Goal: Transaction & Acquisition: Purchase product/service

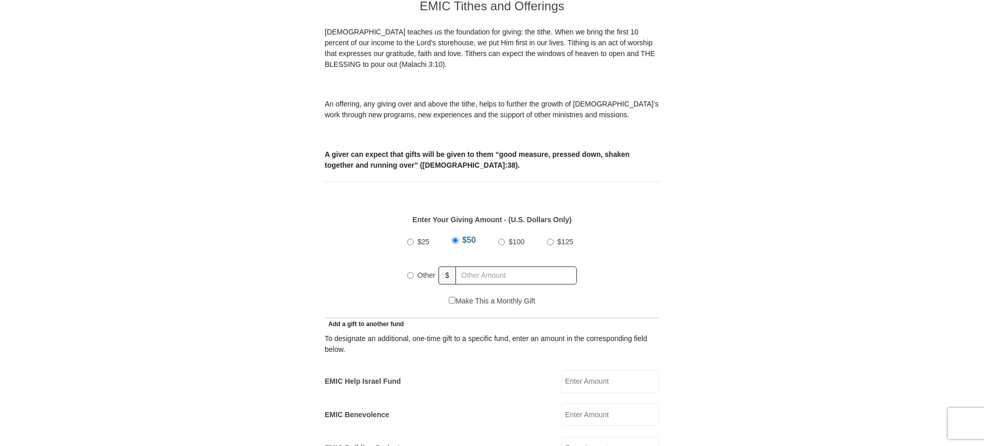
scroll to position [309, 0]
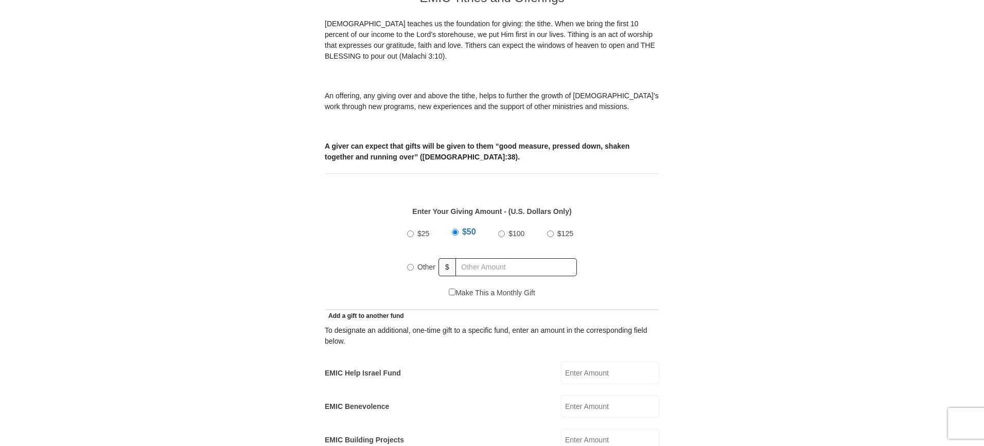
click at [412, 264] on input "Other" at bounding box center [410, 267] width 7 height 7
radio input "true"
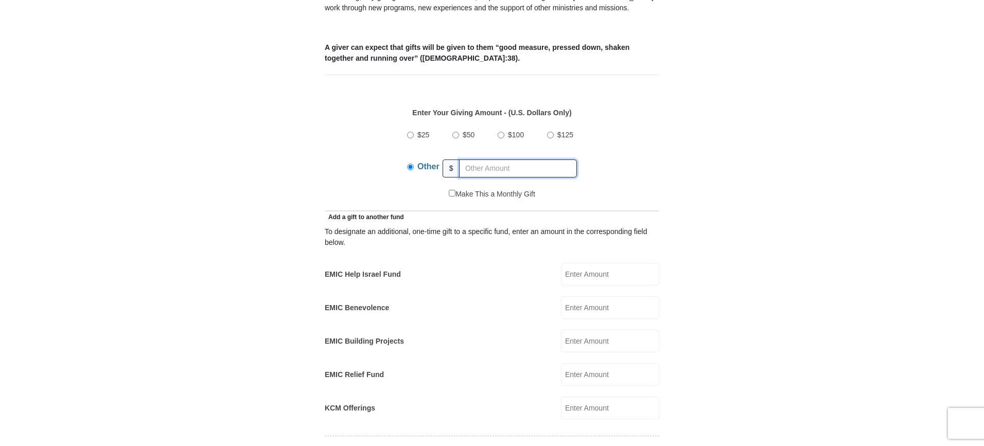
scroll to position [412, 0]
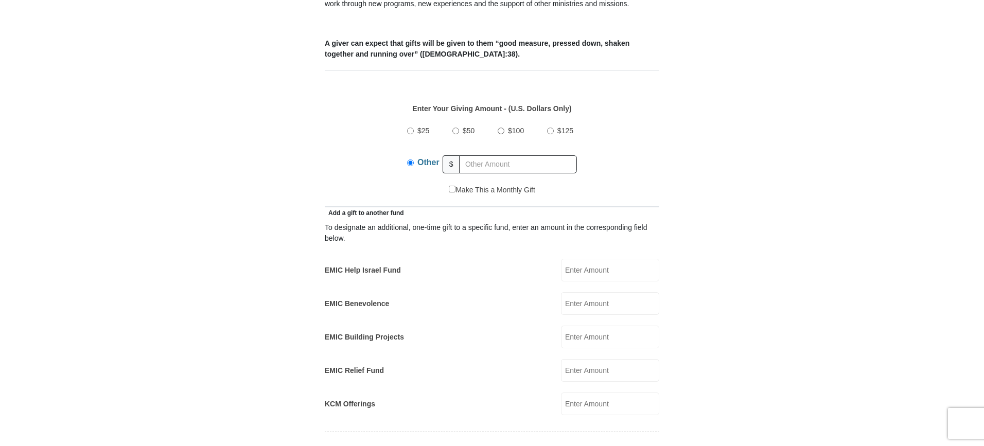
click at [592, 259] on input "EMIC Help Israel Fund" at bounding box center [610, 270] width 98 height 23
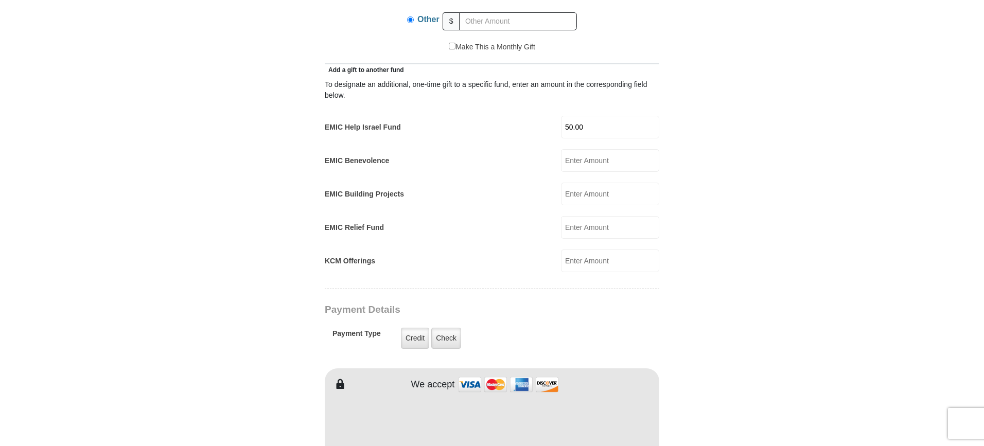
scroll to position [566, 0]
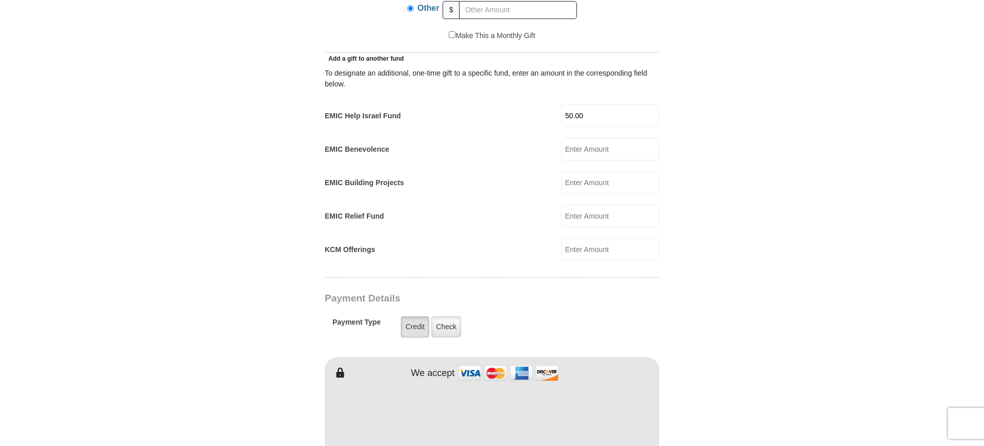
type input "50.00"
click at [421, 317] on label "Credit" at bounding box center [415, 327] width 28 height 21
click at [0, 0] on input "Credit" at bounding box center [0, 0] width 0 height 0
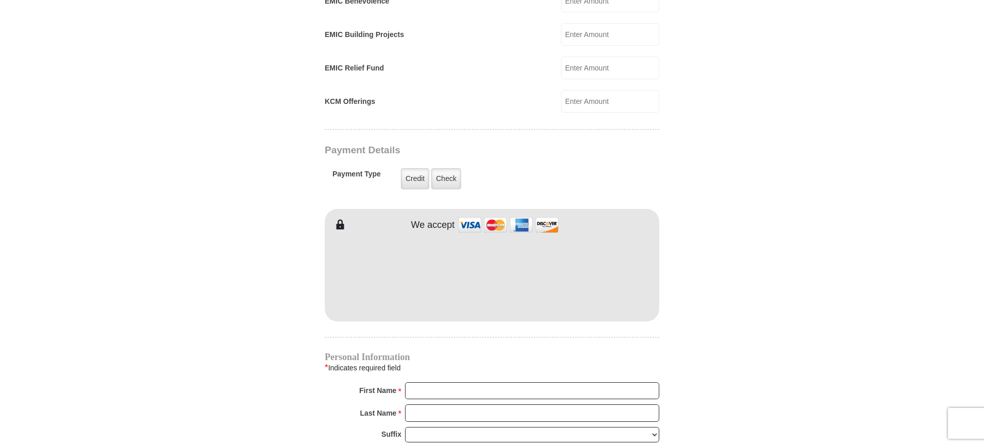
scroll to position [772, 0]
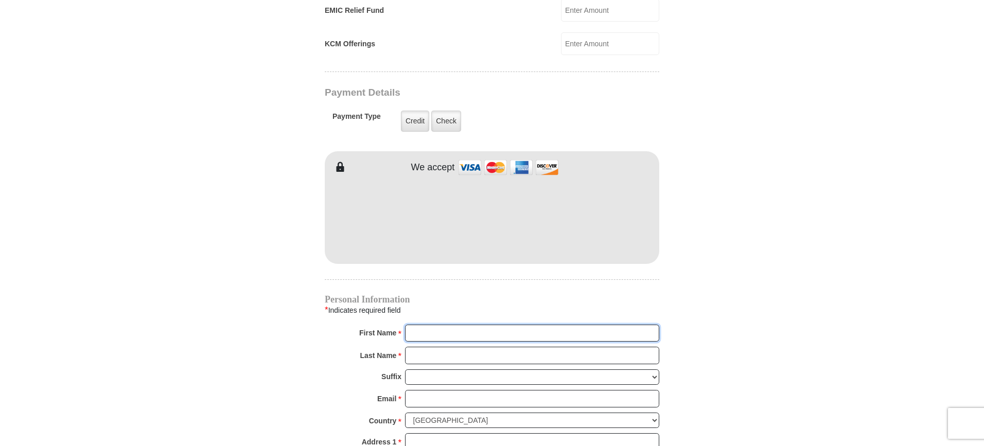
click at [422, 325] on input "First Name *" at bounding box center [532, 333] width 254 height 17
type input "Keith and Beth"
click at [424, 347] on input "Last Name *" at bounding box center [532, 355] width 254 height 17
type input "Gifford"
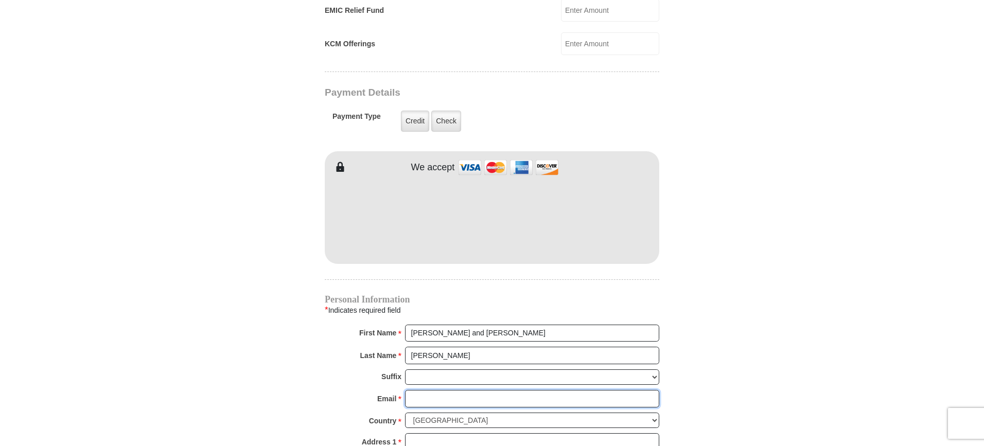
click at [422, 390] on input "Email *" at bounding box center [532, 398] width 254 height 17
type input "giffgill@dslextreme.com"
type input "418 Ross Ave"
type input "Evanston"
select select "WY"
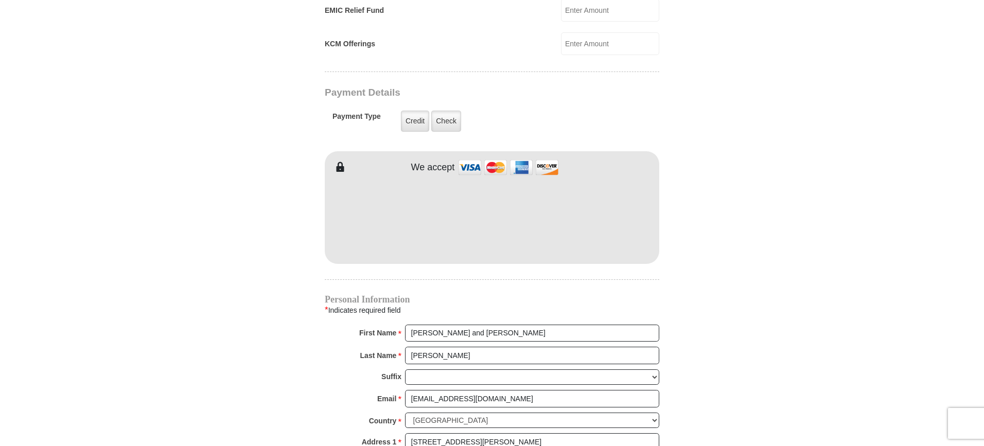
type input "82930"
type input "3072605503"
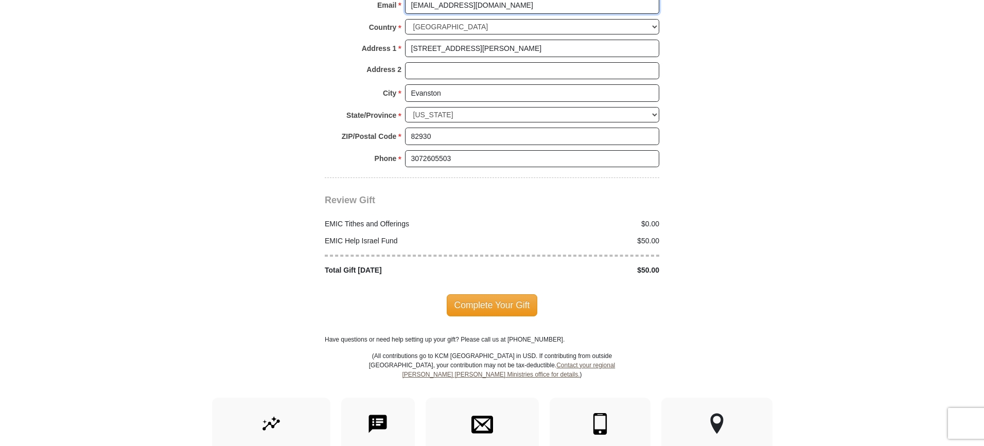
scroll to position [1184, 0]
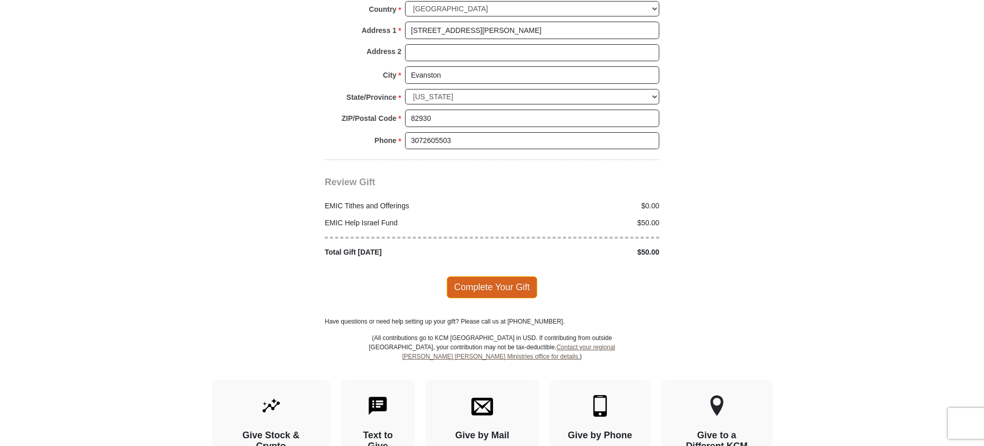
click at [505, 278] on span "Complete Your Gift" at bounding box center [492, 287] width 91 height 22
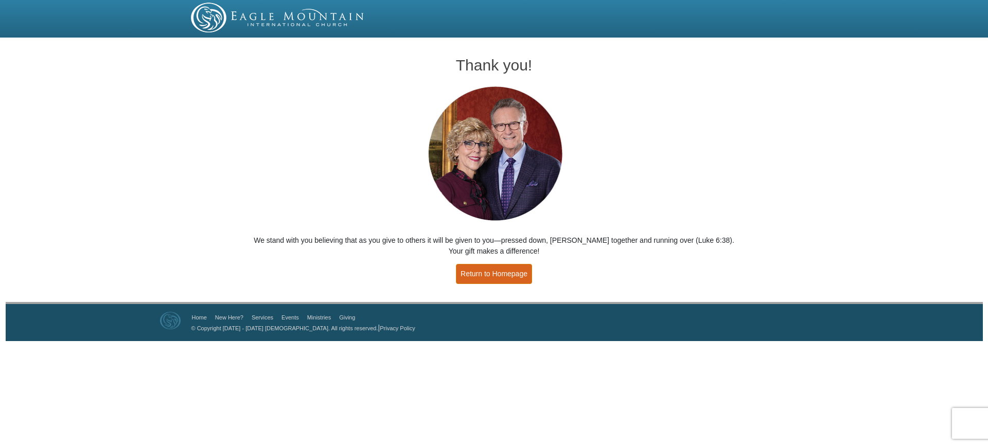
click at [505, 278] on link "Return to Homepage" at bounding box center [494, 274] width 76 height 20
